Goal: Check status: Check status

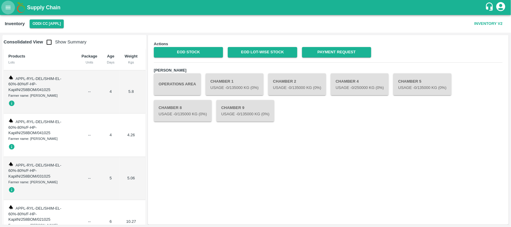
click at [3, 5] on button "open drawer" at bounding box center [8, 8] width 14 height 14
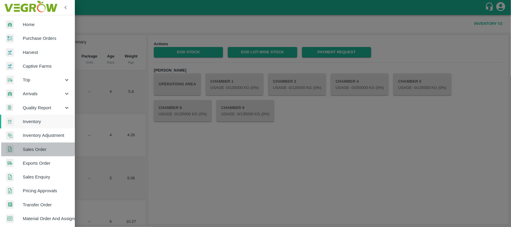
click at [32, 144] on link "Sales Order" at bounding box center [37, 149] width 75 height 14
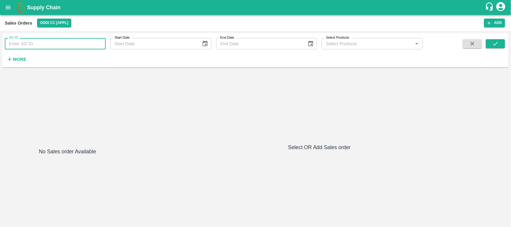
click at [26, 44] on input "SO ID" at bounding box center [55, 43] width 101 height 11
paste input "606223"
click at [495, 41] on icon "submit" at bounding box center [495, 43] width 7 height 7
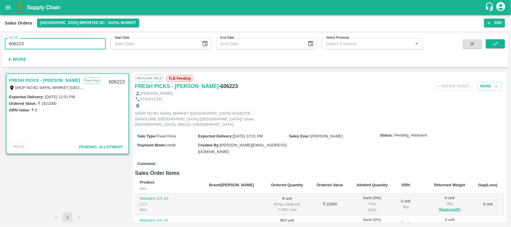
drag, startPoint x: 41, startPoint y: 40, endPoint x: 0, endPoint y: 56, distance: 44.2
click at [0, 56] on div "SO ID 606223 SO ID Start Date Start Date End Date End Date Select Products Sele…" at bounding box center [255, 129] width 511 height 196
type input "606223"
paste input "text"
type input "606218"
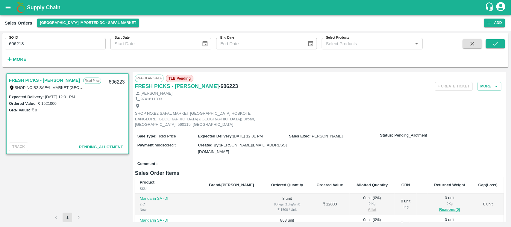
click at [0, 56] on div "SO ID 606218 SO ID Start Date Start Date End Date End Date Select Products Sele…" at bounding box center [255, 129] width 511 height 196
click at [493, 41] on icon "submit" at bounding box center [495, 43] width 7 height 7
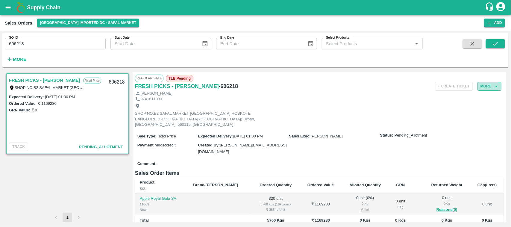
click at [482, 86] on button "More" at bounding box center [489, 86] width 24 height 9
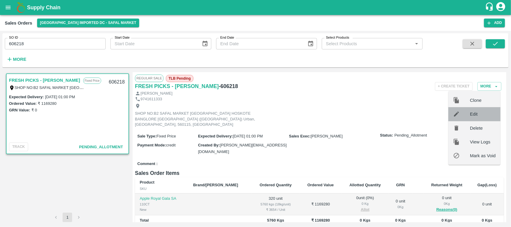
click at [476, 115] on span "Edit" at bounding box center [483, 114] width 26 height 7
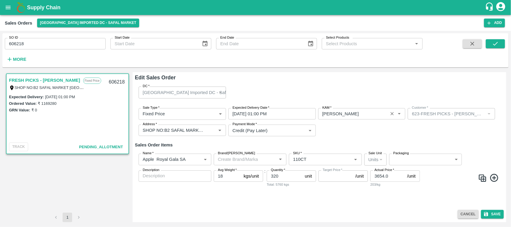
type input "NA"
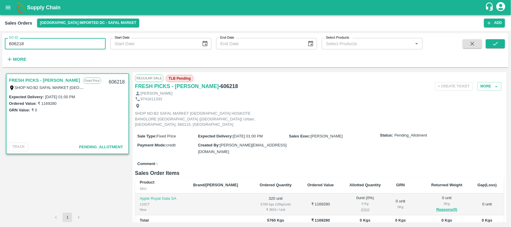
drag, startPoint x: 57, startPoint y: 45, endPoint x: 0, endPoint y: 53, distance: 57.6
click at [0, 53] on div "SO ID 606218 SO ID Start Date Start Date End Date End Date Select Products Sele…" at bounding box center [255, 129] width 511 height 196
type input "606218"
paste input "text"
type input "606211"
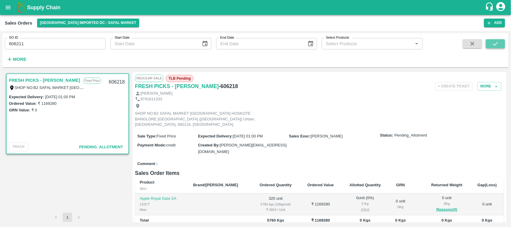
click at [488, 44] on button "submit" at bounding box center [494, 43] width 19 height 9
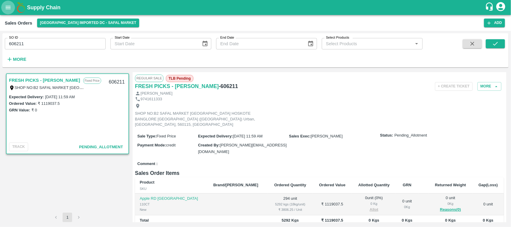
click at [13, 7] on button "open drawer" at bounding box center [8, 8] width 14 height 14
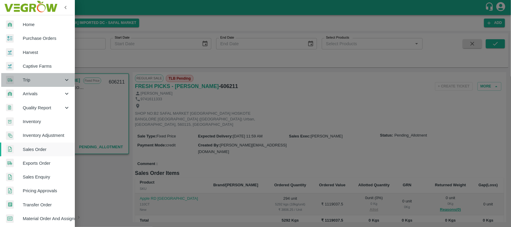
click at [31, 77] on span "Trip" at bounding box center [43, 80] width 41 height 7
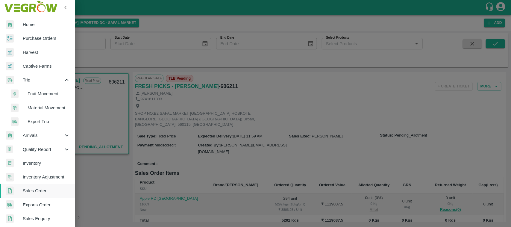
click at [33, 90] on span "Fruit Movement" at bounding box center [49, 93] width 42 height 7
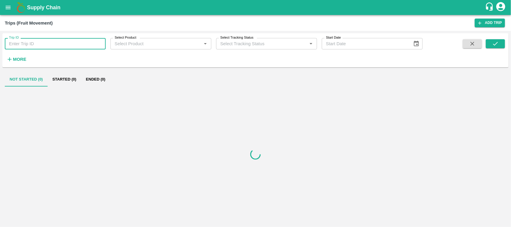
click at [25, 41] on input "Trip ID" at bounding box center [55, 43] width 101 height 11
paste input "88638"
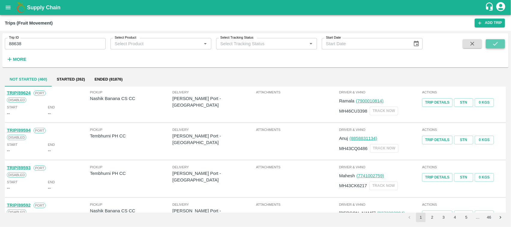
click at [488, 44] on button "submit" at bounding box center [494, 43] width 19 height 9
click at [35, 38] on input "88638" at bounding box center [55, 43] width 101 height 11
type input "88638"
click at [491, 51] on span at bounding box center [494, 51] width 19 height 25
click at [492, 44] on icon "submit" at bounding box center [495, 43] width 7 height 7
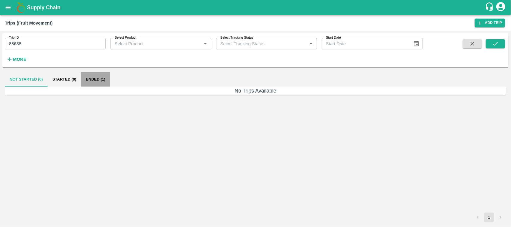
click at [108, 80] on button "Ended (1)" at bounding box center [95, 79] width 29 height 14
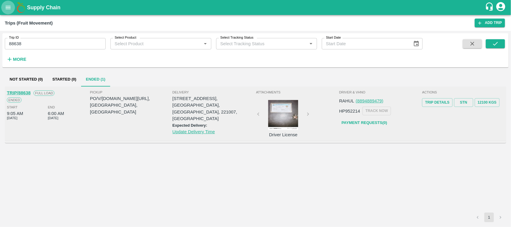
click at [7, 10] on icon "open drawer" at bounding box center [8, 7] width 7 height 7
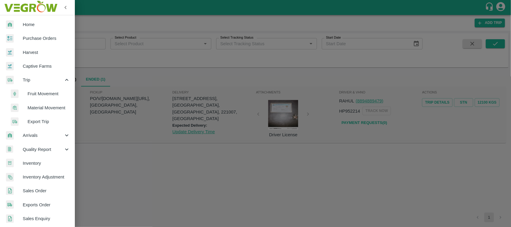
click at [38, 136] on span "Arrivals" at bounding box center [43, 135] width 41 height 7
click at [42, 160] on span "DC Arrivals" at bounding box center [49, 163] width 42 height 7
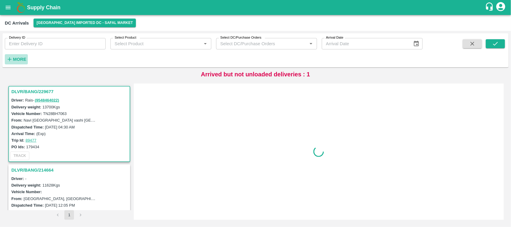
click at [17, 60] on strong "More" at bounding box center [19, 59] width 13 height 5
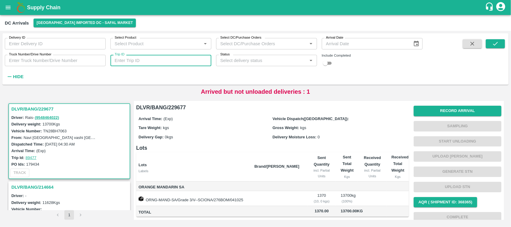
click at [134, 60] on input "Trip ID" at bounding box center [160, 60] width 101 height 11
paste input "88638"
type input "88638"
click at [100, 27] on div "DC Arrivals [GEOGRAPHIC_DATA] Imported DC - Safal Market" at bounding box center [255, 23] width 511 height 16
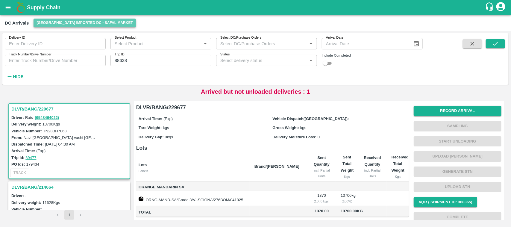
click at [92, 26] on button "[GEOGRAPHIC_DATA] Imported DC - Safal Market" at bounding box center [84, 23] width 102 height 9
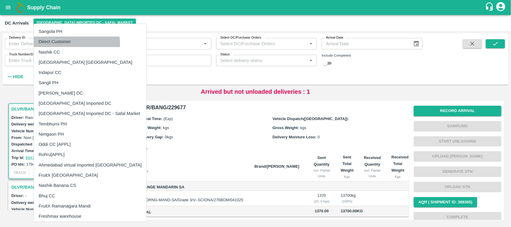
click at [56, 44] on li "Direct Customer" at bounding box center [90, 41] width 112 height 10
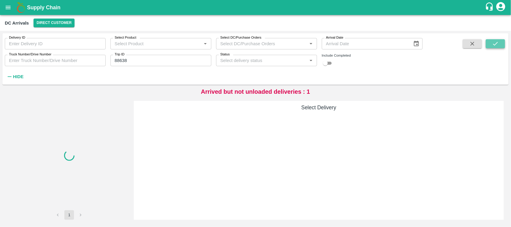
click at [488, 40] on button "submit" at bounding box center [494, 43] width 19 height 9
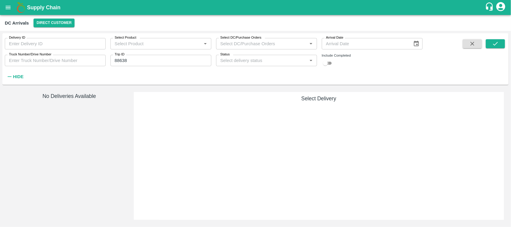
click at [329, 64] on input "checkbox" at bounding box center [325, 63] width 22 height 7
checkbox input "true"
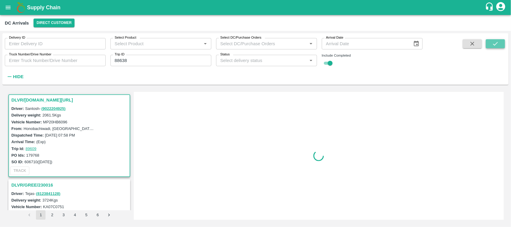
click at [495, 44] on icon "submit" at bounding box center [495, 44] width 5 height 4
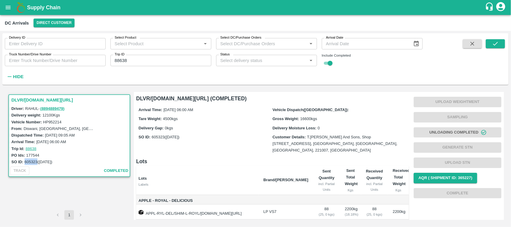
drag, startPoint x: 37, startPoint y: 162, endPoint x: 25, endPoint y: 161, distance: 12.3
click at [25, 161] on label "605323 ([DATE])" at bounding box center [39, 161] width 28 height 4
copy label "605323"
drag, startPoint x: 179, startPoint y: 98, endPoint x: 162, endPoint y: 99, distance: 16.5
click at [162, 99] on h6 "DLVR/[DOMAIN_NAME][URL] (COMPLETED)" at bounding box center [272, 98] width 272 height 8
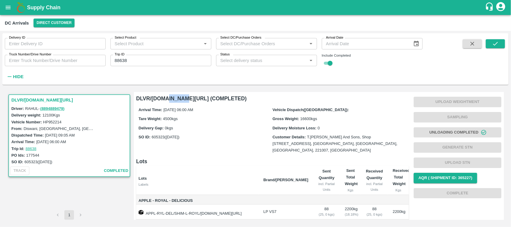
copy h6 "227345"
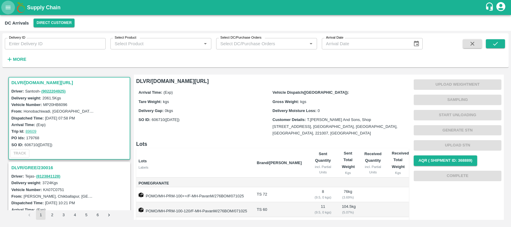
click at [7, 6] on icon "open drawer" at bounding box center [8, 7] width 5 height 3
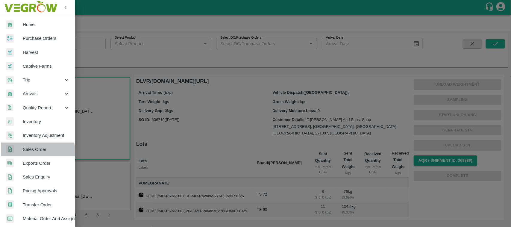
click at [31, 151] on span "Sales Order" at bounding box center [46, 149] width 47 height 7
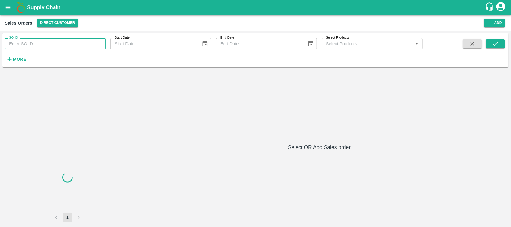
click at [35, 44] on input "SO ID" at bounding box center [55, 43] width 101 height 11
paste input "605323"
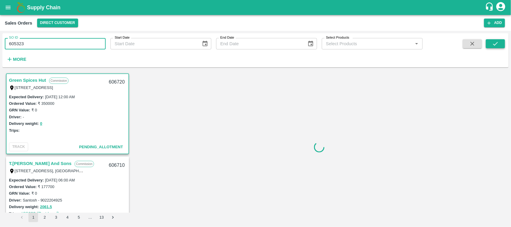
type input "605323"
click at [494, 47] on button "submit" at bounding box center [494, 43] width 19 height 9
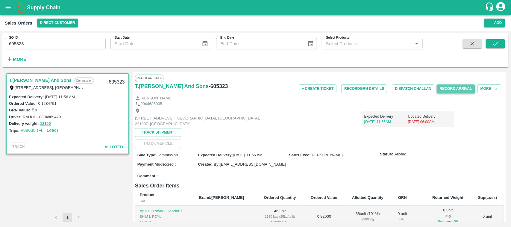
click at [450, 87] on button "Record Arrival" at bounding box center [455, 88] width 38 height 9
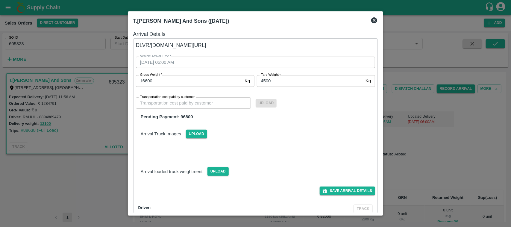
drag, startPoint x: 180, startPoint y: 45, endPoint x: 169, endPoint y: 45, distance: 11.1
click at [169, 45] on div "Vehicle Arrival Time   * 04/10/2025 06:00 AM Vehicle Arrival Time Gross Weight …" at bounding box center [248, 81] width 254 height 78
